Goal: Purchase product/service

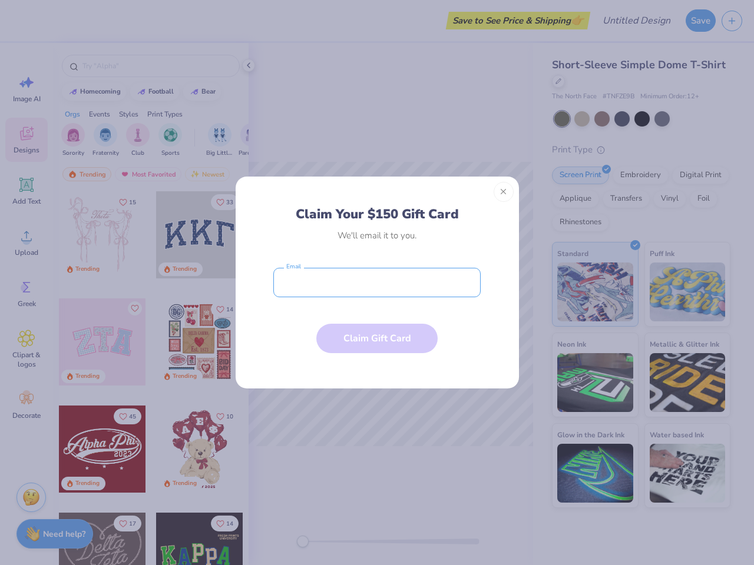
click at [377, 283] on input "email" at bounding box center [376, 282] width 207 height 29
click at [503, 192] on button "Close" at bounding box center [503, 192] width 20 height 20
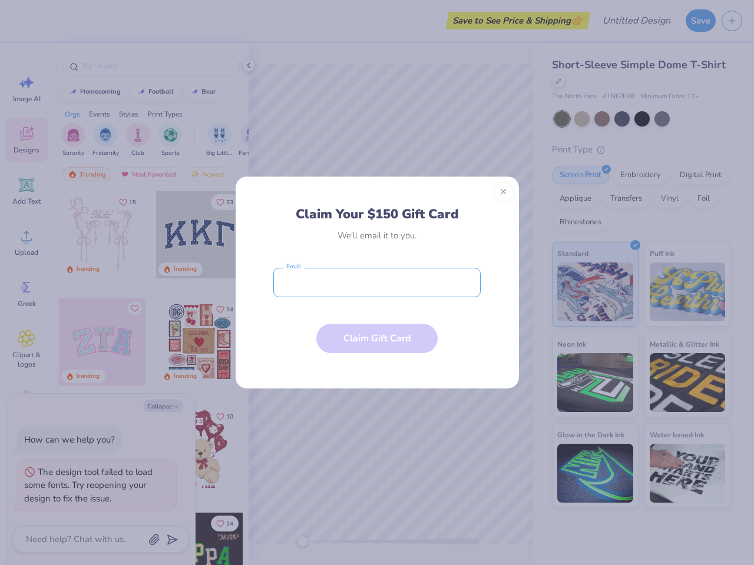
type textarea "x"
click at [377, 283] on input "email" at bounding box center [376, 282] width 207 height 29
click at [503, 192] on button "Close" at bounding box center [503, 192] width 20 height 20
